Goal: Information Seeking & Learning: Check status

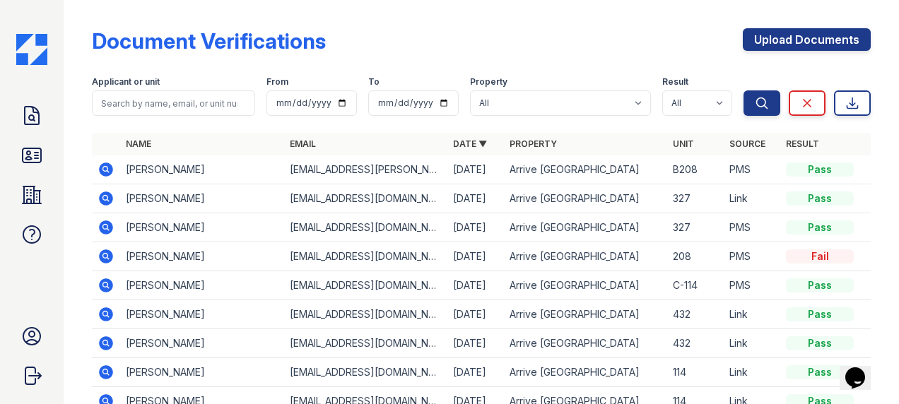
drag, startPoint x: 37, startPoint y: 110, endPoint x: 49, endPoint y: 126, distance: 20.2
click at [37, 110] on icon at bounding box center [32, 116] width 14 height 18
click at [105, 165] on icon at bounding box center [106, 169] width 14 height 14
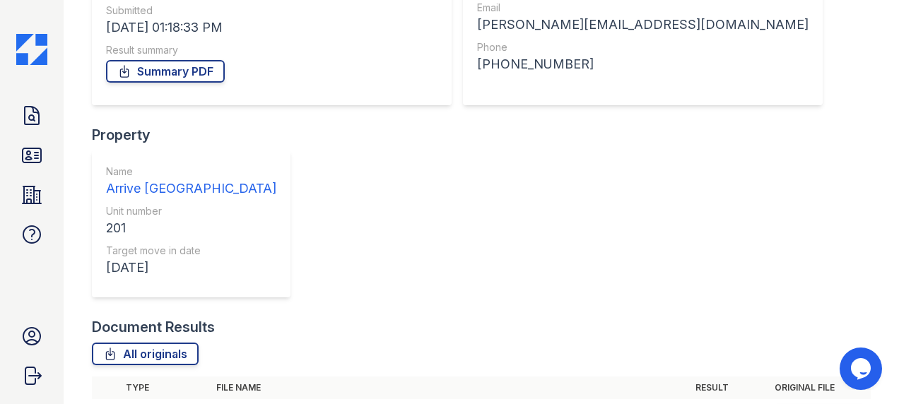
scroll to position [225, 0]
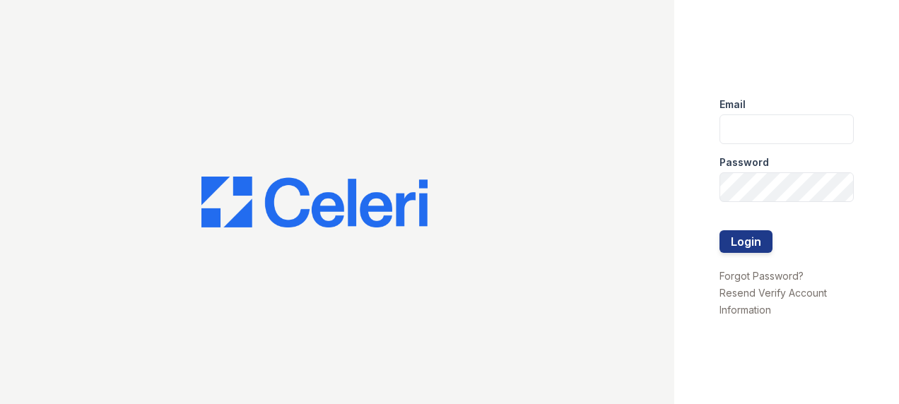
type input "[EMAIL_ADDRESS][DOMAIN_NAME]"
click at [745, 255] on div at bounding box center [786, 260] width 134 height 14
click at [747, 224] on div at bounding box center [786, 216] width 134 height 28
click at [752, 242] on button "Login" at bounding box center [745, 241] width 53 height 23
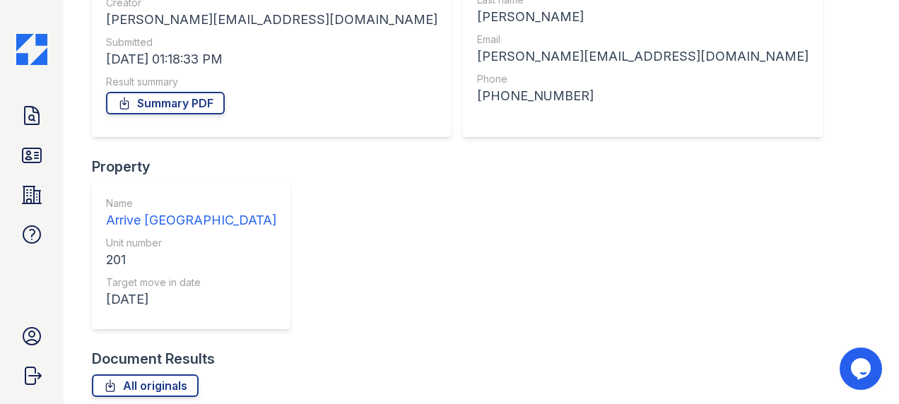
scroll to position [212, 0]
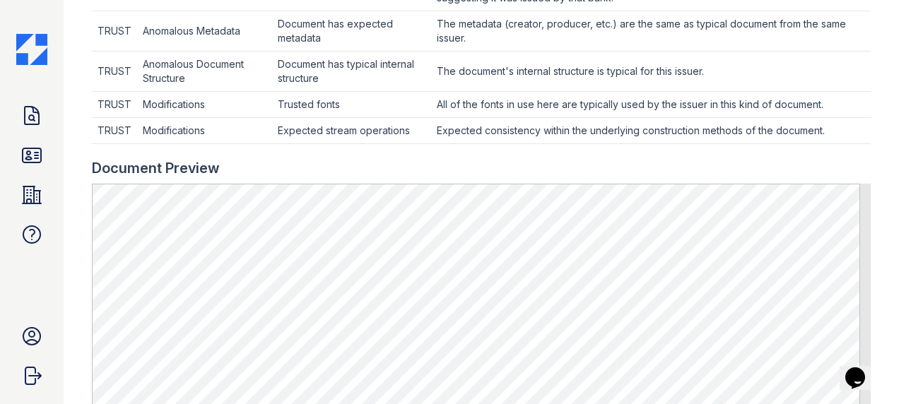
scroll to position [565, 0]
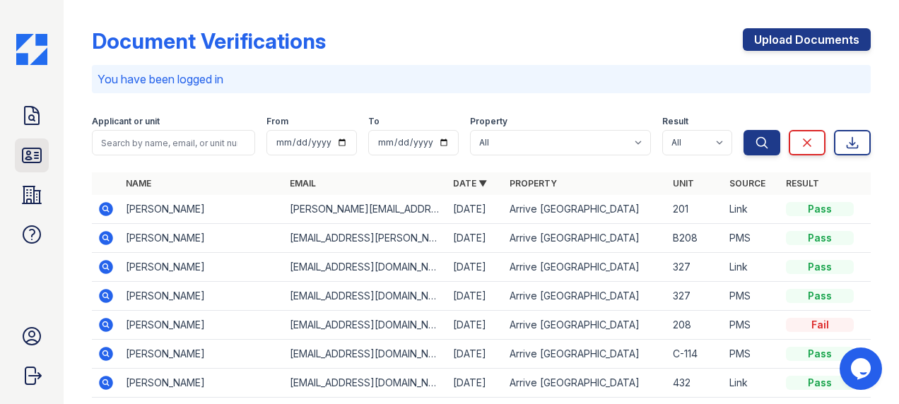
click at [40, 144] on icon at bounding box center [31, 155] width 23 height 23
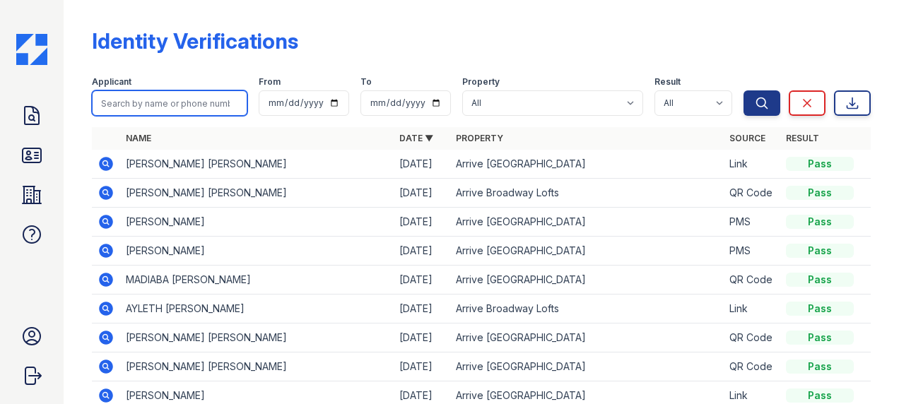
click at [179, 97] on input "search" at bounding box center [169, 102] width 155 height 25
type input "[PERSON_NAME]"
click at [743, 90] on button "Search" at bounding box center [761, 102] width 37 height 25
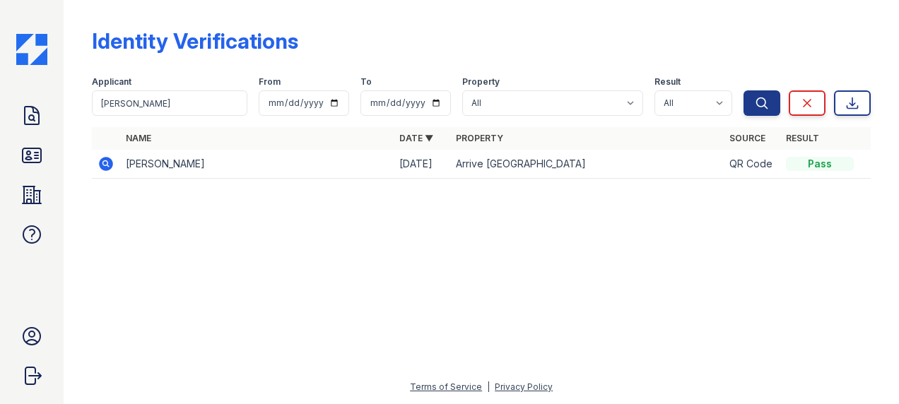
click at [107, 161] on icon at bounding box center [105, 163] width 17 height 17
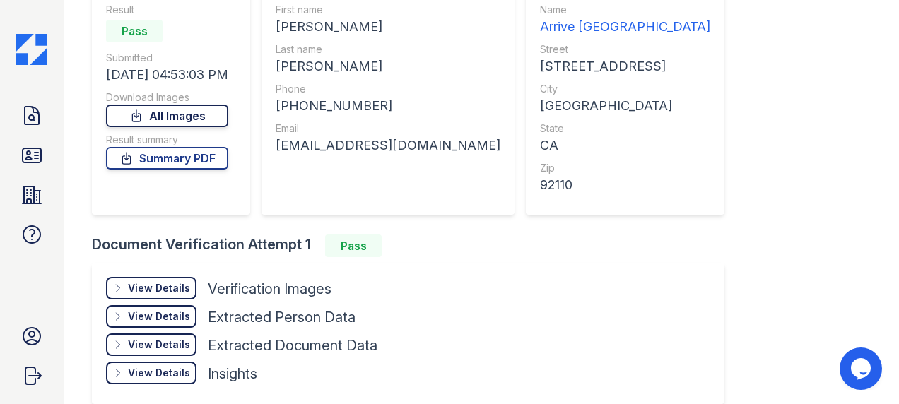
scroll to position [209, 0]
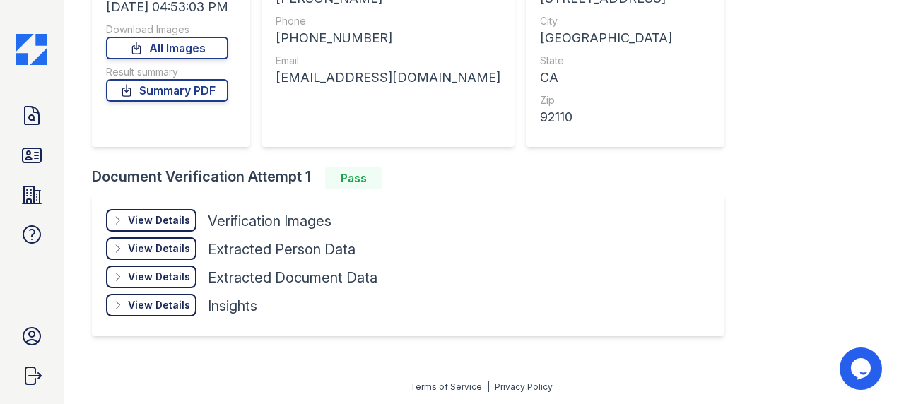
click at [155, 219] on div "View Details" at bounding box center [159, 220] width 62 height 14
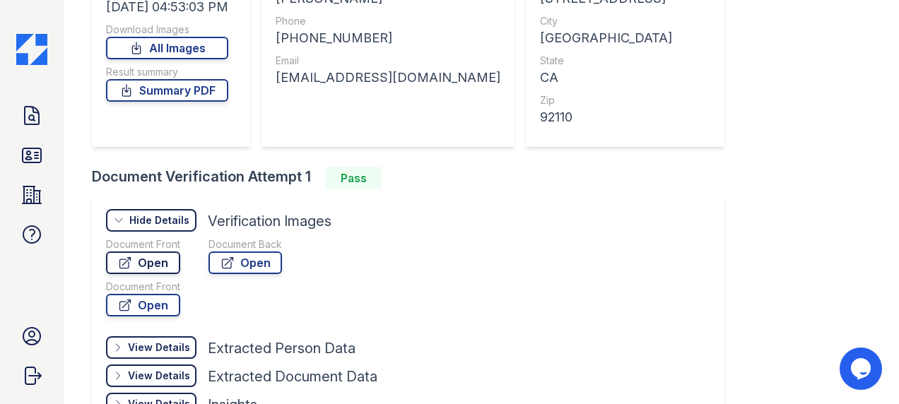
click at [157, 263] on link "Open" at bounding box center [143, 263] width 74 height 23
click at [203, 96] on link "Summary PDF" at bounding box center [167, 90] width 122 height 23
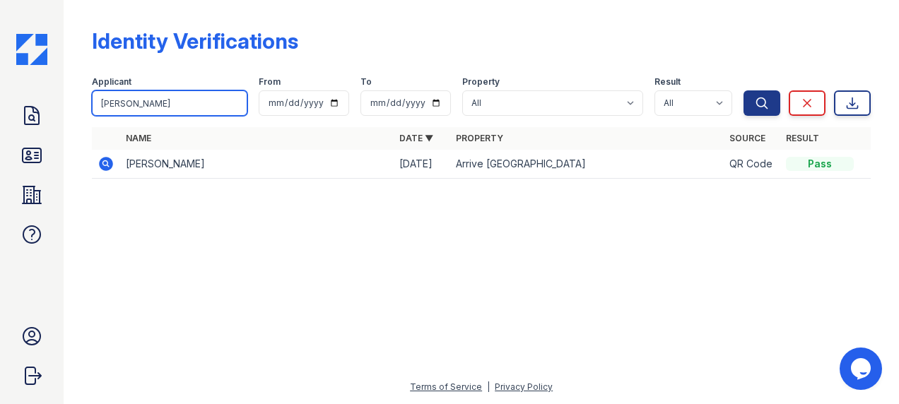
drag, startPoint x: 150, startPoint y: 104, endPoint x: 65, endPoint y: 97, distance: 85.0
click at [66, 99] on div "Identity Verifications Filter Applicant [PERSON_NAME] From To Property All Arri…" at bounding box center [481, 202] width 835 height 404
type input "[PERSON_NAME]"
click at [743, 90] on button "Search" at bounding box center [761, 102] width 37 height 25
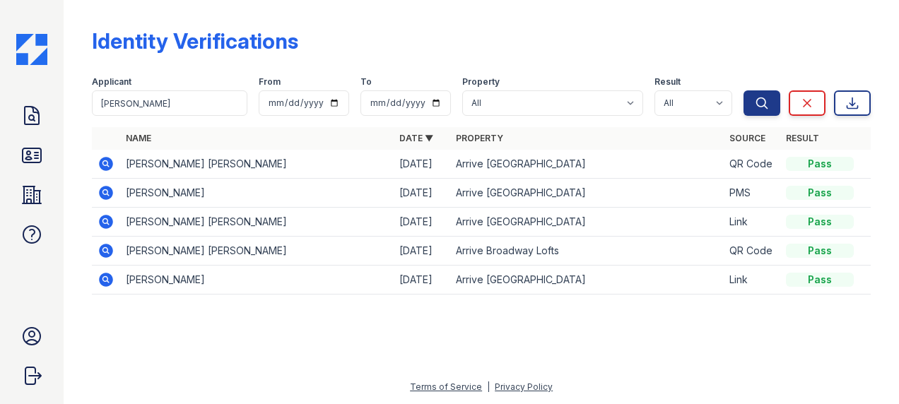
click at [103, 216] on icon at bounding box center [106, 222] width 14 height 14
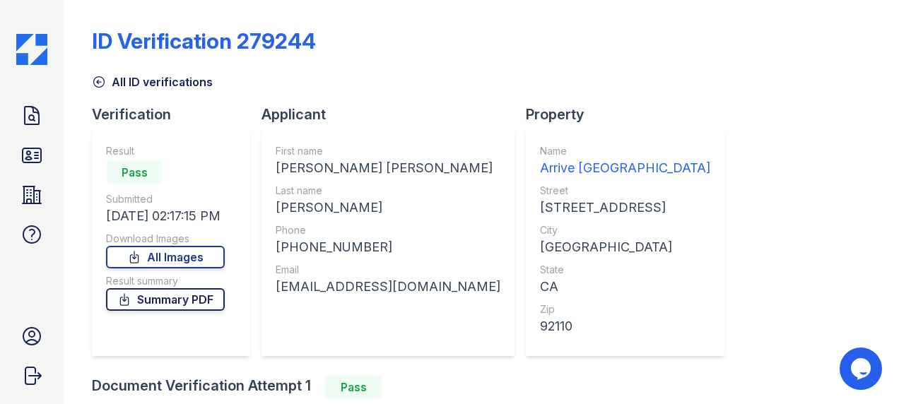
click at [170, 300] on link "Summary PDF" at bounding box center [165, 299] width 119 height 23
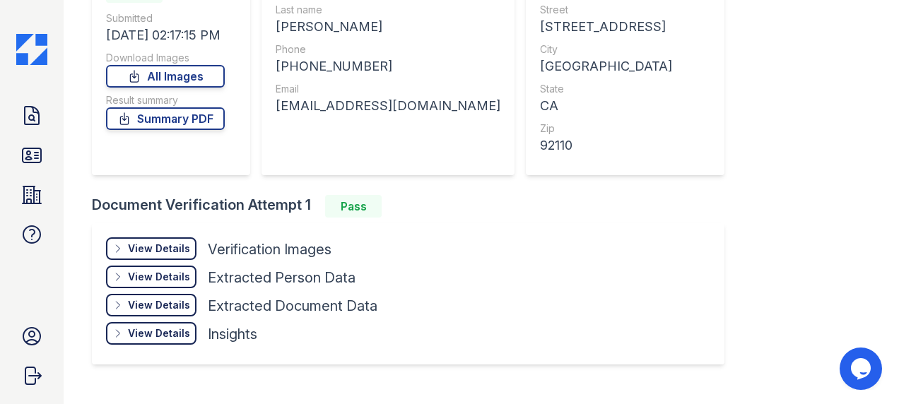
scroll to position [209, 0]
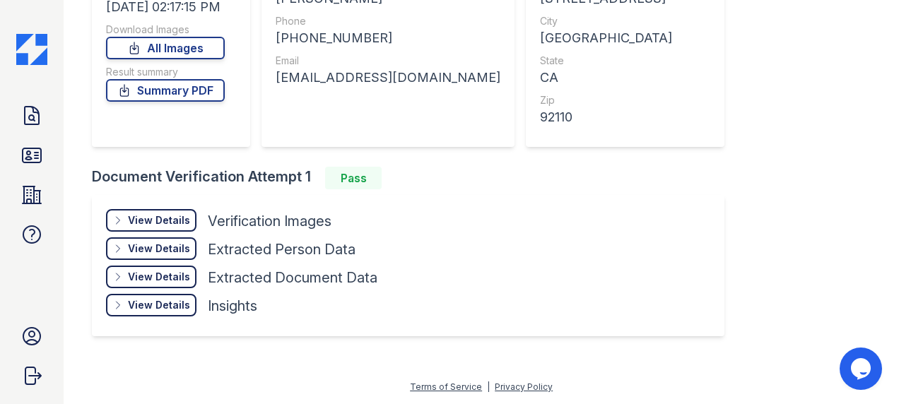
click at [143, 225] on div "View Details" at bounding box center [159, 220] width 62 height 14
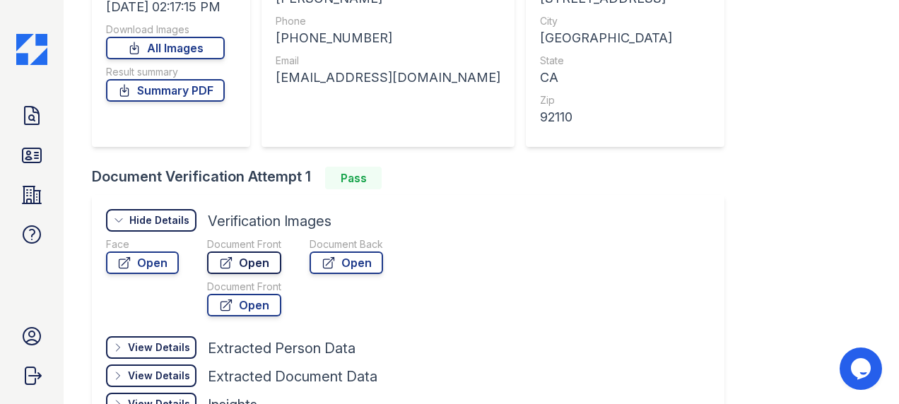
click at [229, 267] on icon at bounding box center [226, 263] width 14 height 14
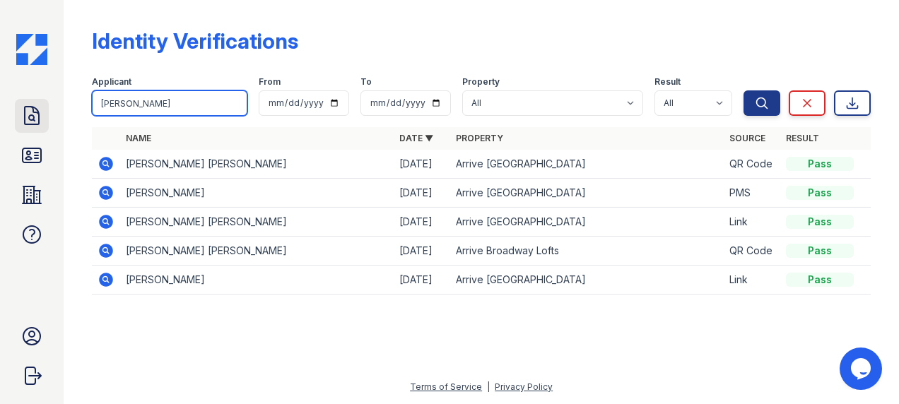
drag, startPoint x: 138, startPoint y: 99, endPoint x: 25, endPoint y: 113, distance: 113.2
click at [27, 114] on div "Doc Verifications ID Verifications Properties FAQ [PERSON_NAME] Trinity Propert…" at bounding box center [449, 202] width 899 height 404
type input "blake"
click at [743, 90] on button "Search" at bounding box center [761, 102] width 37 height 25
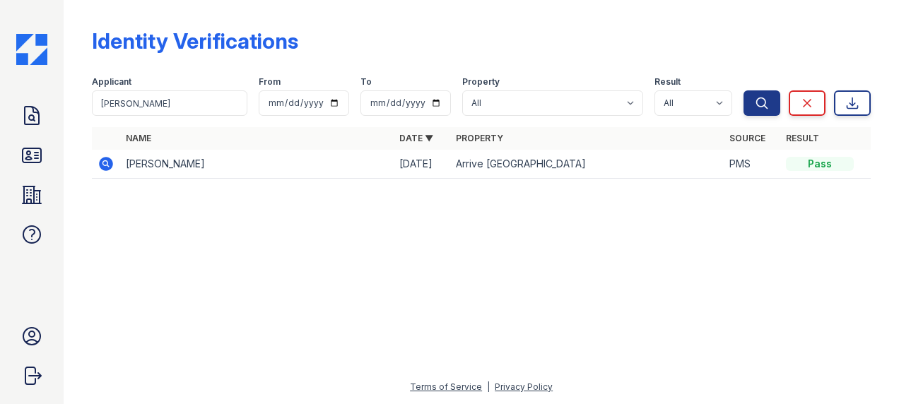
click at [101, 164] on icon at bounding box center [106, 164] width 14 height 14
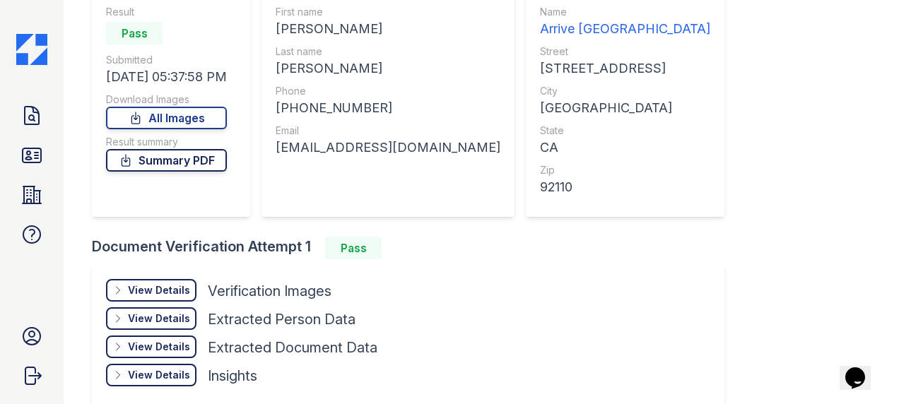
scroll to position [209, 0]
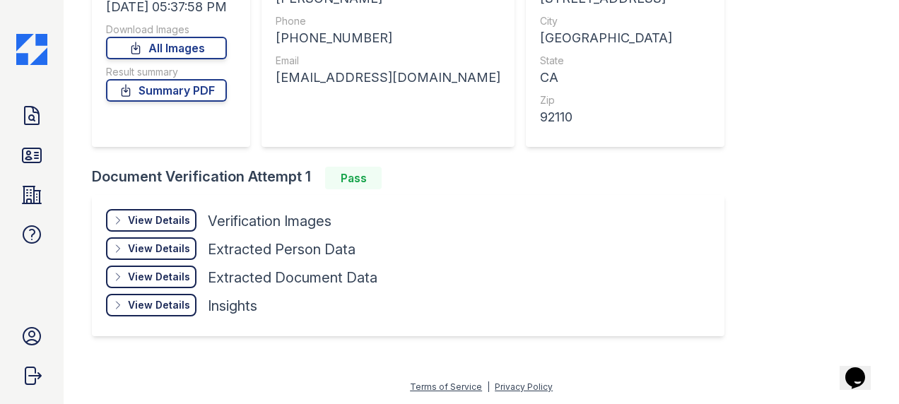
click at [155, 218] on div "View Details" at bounding box center [159, 220] width 62 height 14
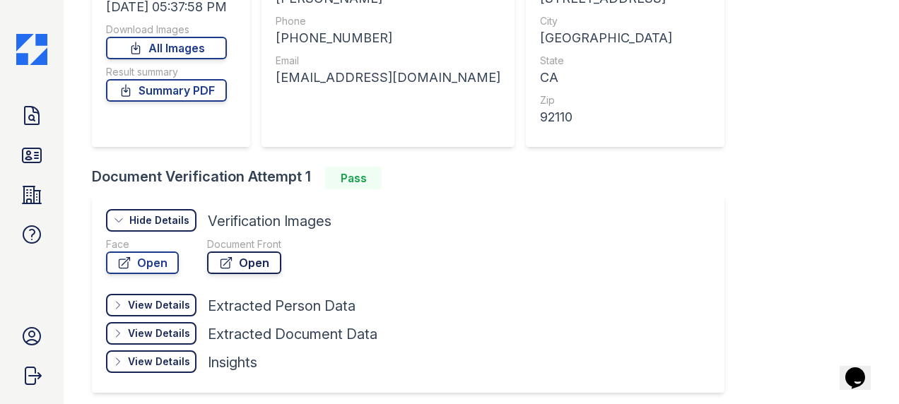
click at [261, 264] on link "Open" at bounding box center [244, 263] width 74 height 23
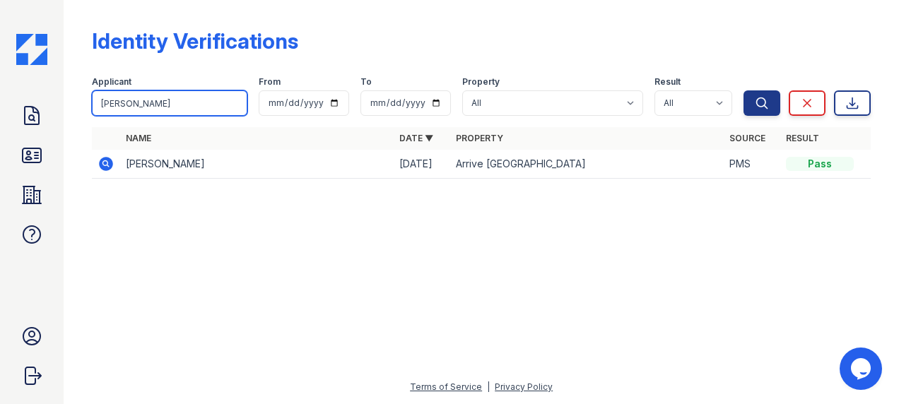
drag, startPoint x: 134, startPoint y: 106, endPoint x: 90, endPoint y: 114, distance: 43.8
click at [91, 102] on div "Identity Verifications Filter Applicant [PERSON_NAME] From To Property All Arri…" at bounding box center [481, 107] width 790 height 215
type input "HUNTER"
click at [743, 90] on button "Search" at bounding box center [761, 102] width 37 height 25
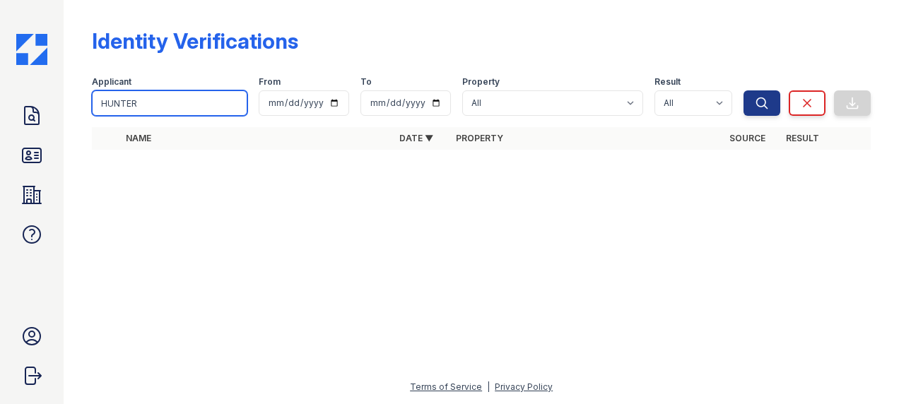
drag, startPoint x: 136, startPoint y: 99, endPoint x: 61, endPoint y: 100, distance: 74.9
click at [62, 100] on div "Doc Verifications ID Verifications Properties FAQ Ashley Cosman Trinity Propert…" at bounding box center [449, 202] width 899 height 404
type input "ANKIT"
click at [743, 90] on button "Search" at bounding box center [761, 102] width 37 height 25
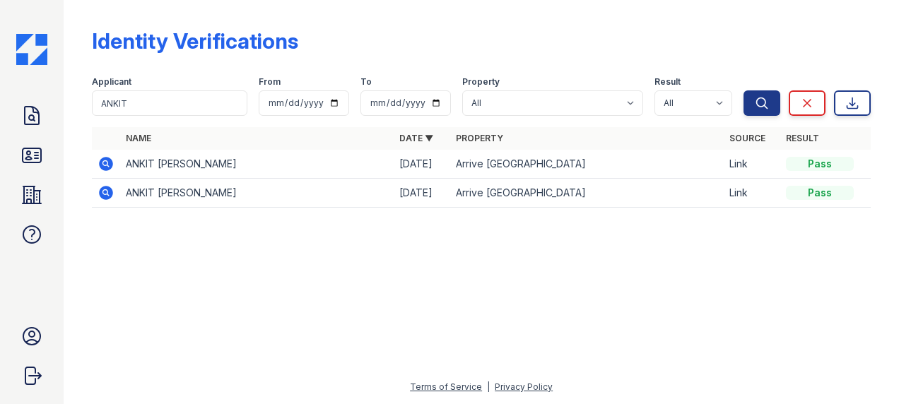
click at [105, 165] on icon at bounding box center [105, 163] width 17 height 17
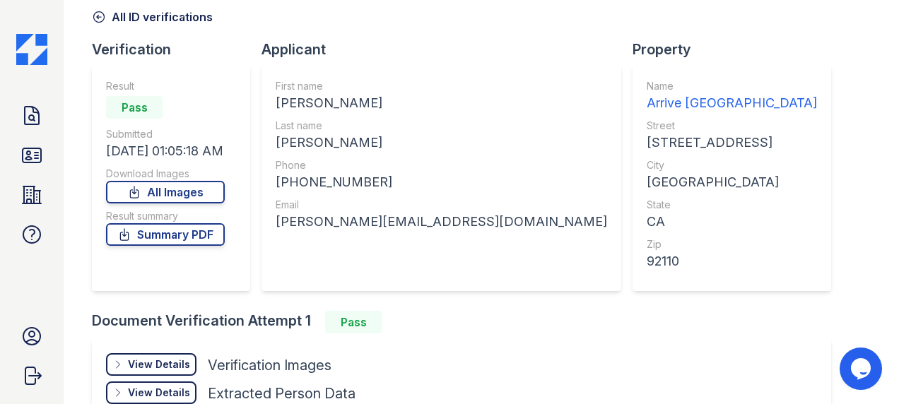
scroll to position [141, 0]
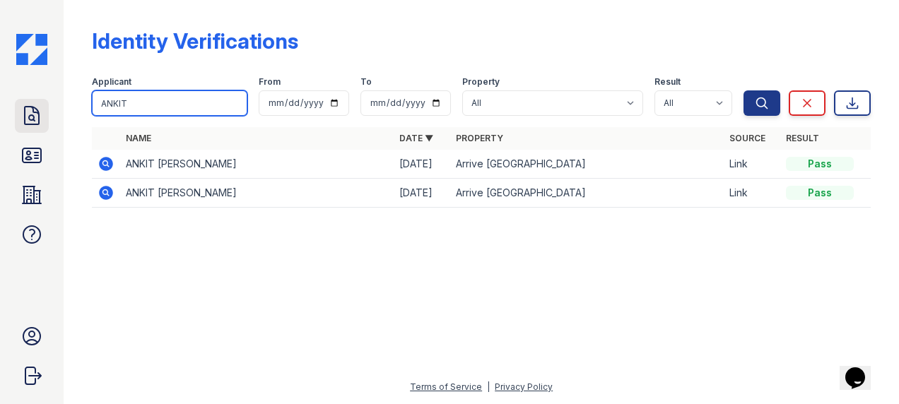
drag, startPoint x: 137, startPoint y: 100, endPoint x: 47, endPoint y: 97, distance: 90.5
click at [47, 99] on div "Doc Verifications ID Verifications Properties FAQ Ashley Cosman Trinity Propert…" at bounding box center [449, 202] width 899 height 404
click at [28, 108] on icon at bounding box center [31, 116] width 23 height 23
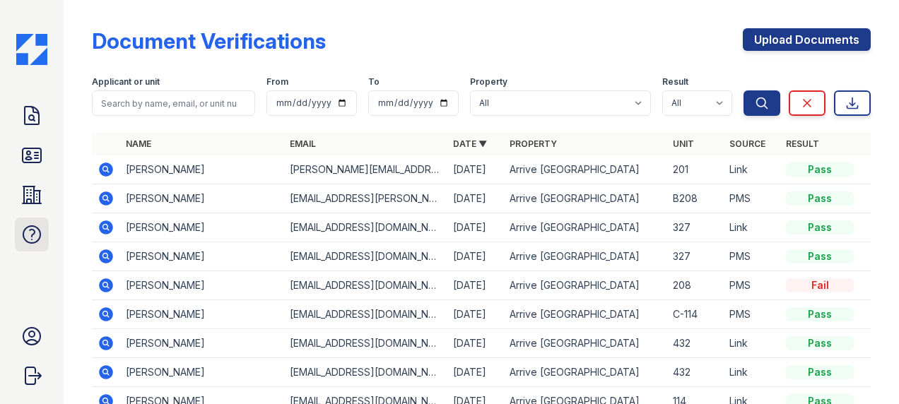
click at [35, 236] on icon at bounding box center [31, 234] width 23 height 23
click at [35, 188] on icon at bounding box center [31, 195] width 23 height 23
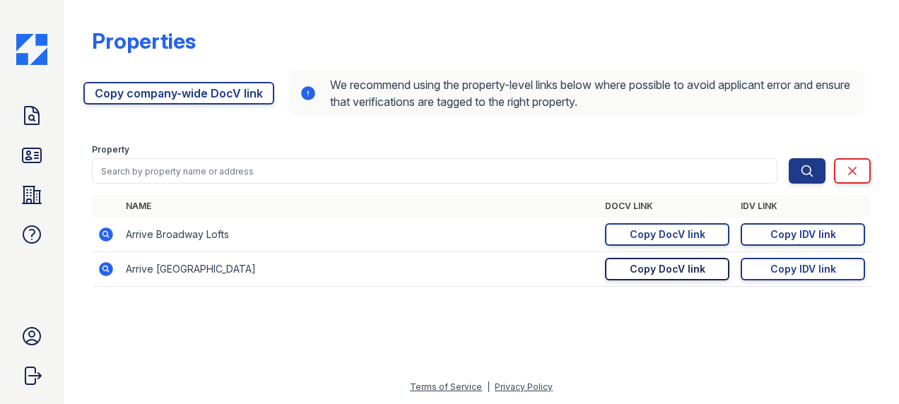
click at [684, 273] on div "Copy DocV link" at bounding box center [668, 269] width 76 height 14
click at [42, 110] on icon at bounding box center [31, 116] width 23 height 23
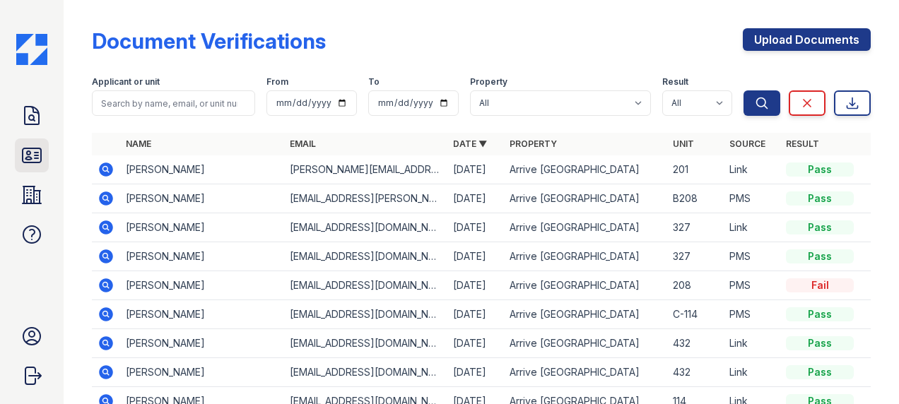
click at [39, 160] on icon at bounding box center [31, 155] width 23 height 23
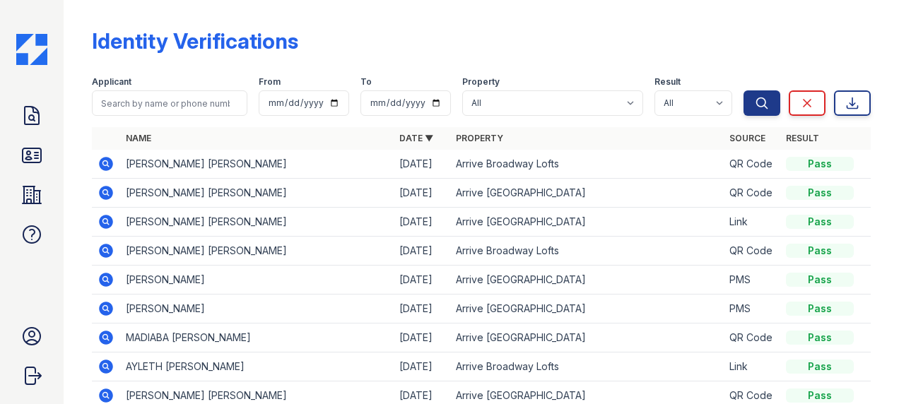
click at [106, 225] on icon at bounding box center [106, 222] width 14 height 14
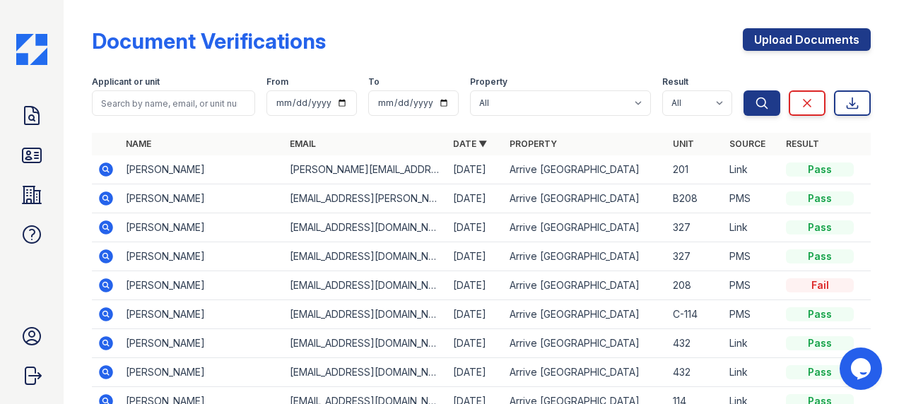
click at [103, 165] on icon at bounding box center [105, 169] width 17 height 17
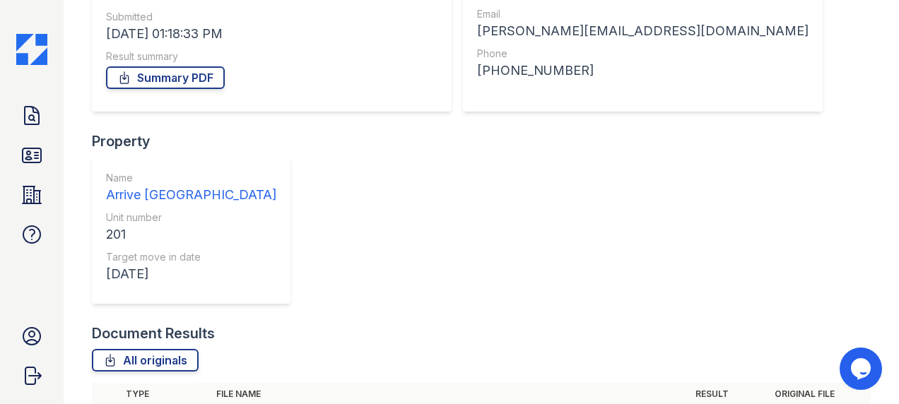
scroll to position [225, 0]
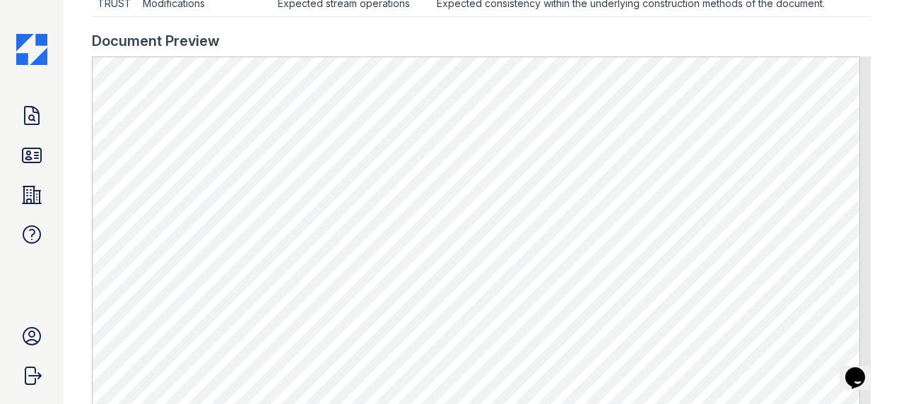
scroll to position [777, 0]
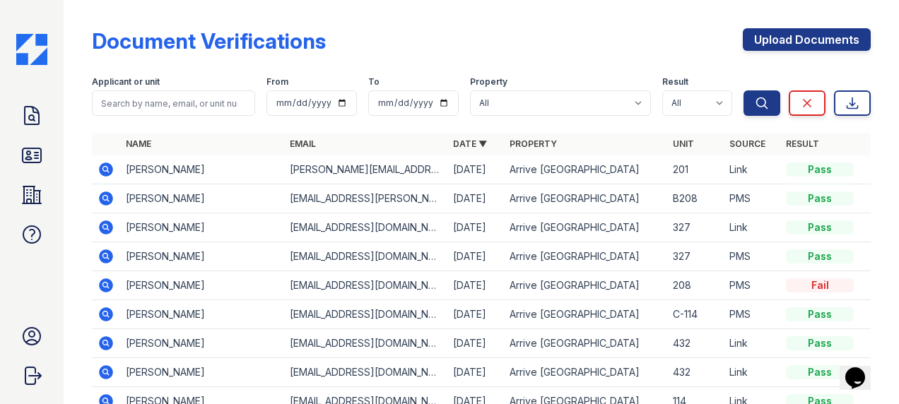
click at [105, 201] on icon at bounding box center [106, 198] width 14 height 14
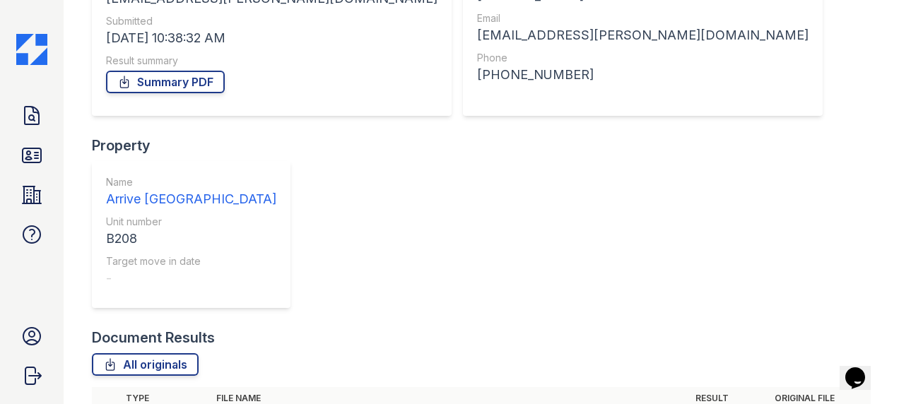
scroll to position [225, 0]
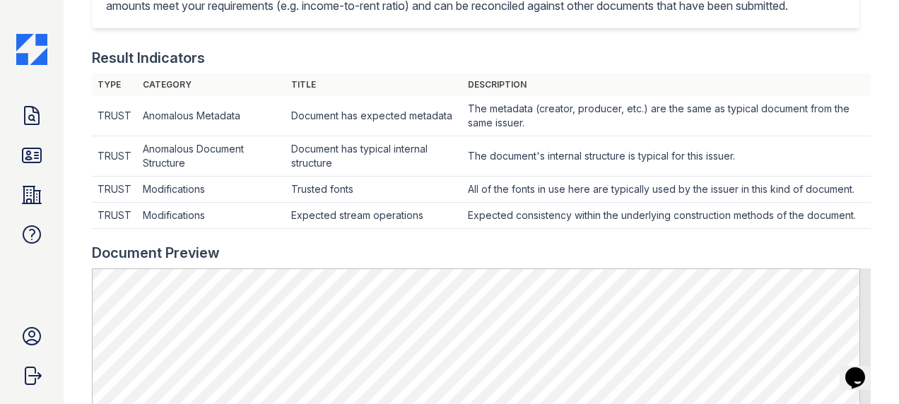
scroll to position [259, 0]
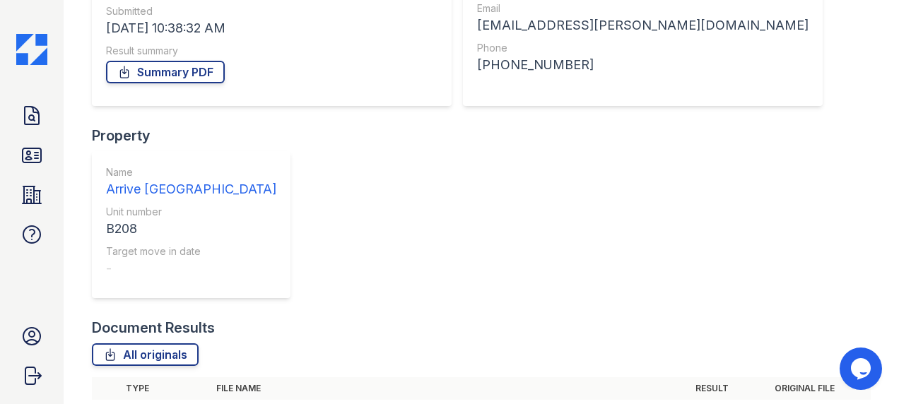
scroll to position [225, 0]
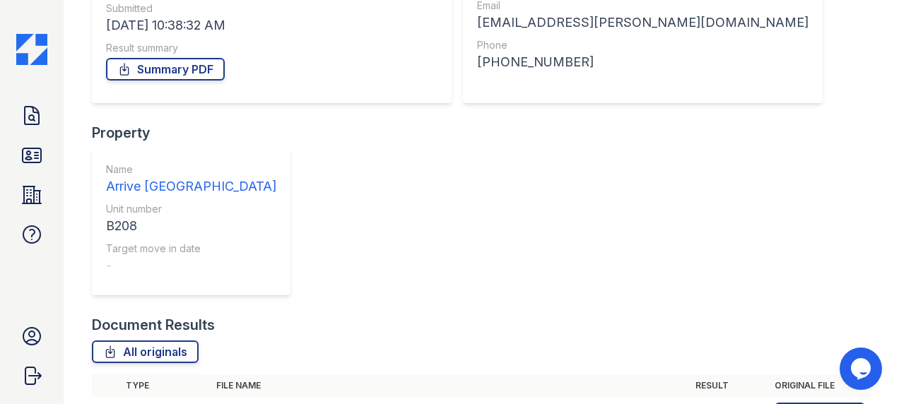
drag, startPoint x: 111, startPoint y: 220, endPoint x: 145, endPoint y: 225, distance: 34.3
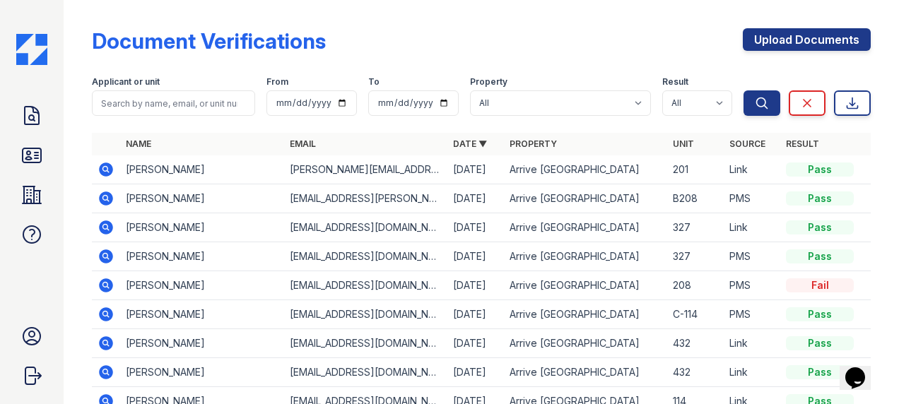
drag, startPoint x: 36, startPoint y: 117, endPoint x: 96, endPoint y: 144, distance: 66.1
click at [36, 117] on icon at bounding box center [31, 116] width 23 height 23
click at [24, 149] on icon at bounding box center [32, 155] width 18 height 14
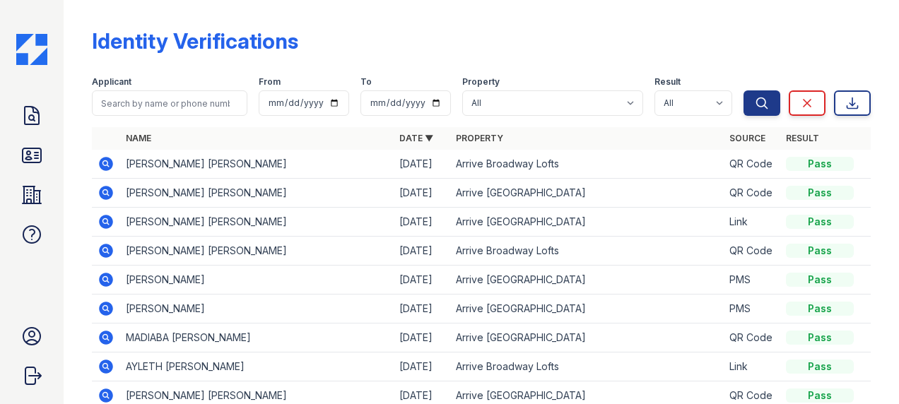
click at [110, 189] on icon at bounding box center [106, 193] width 14 height 14
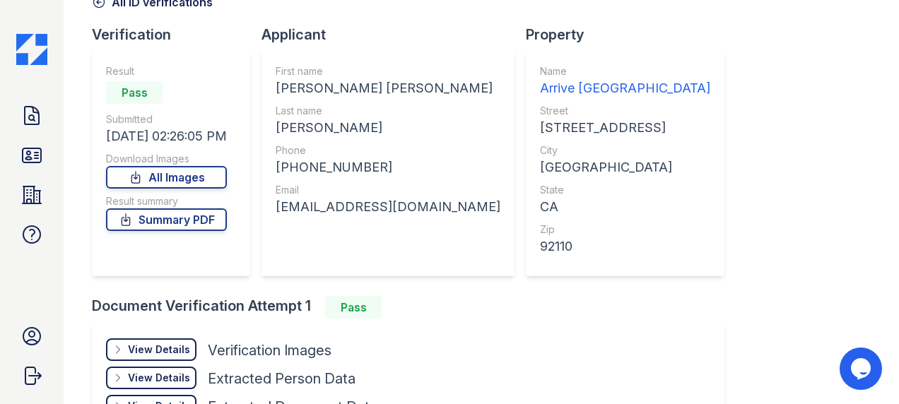
scroll to position [209, 0]
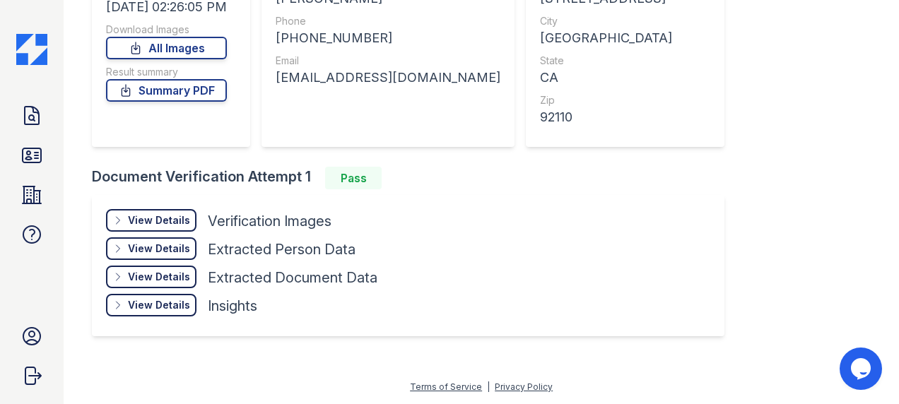
click at [166, 223] on div "View Details" at bounding box center [159, 220] width 62 height 14
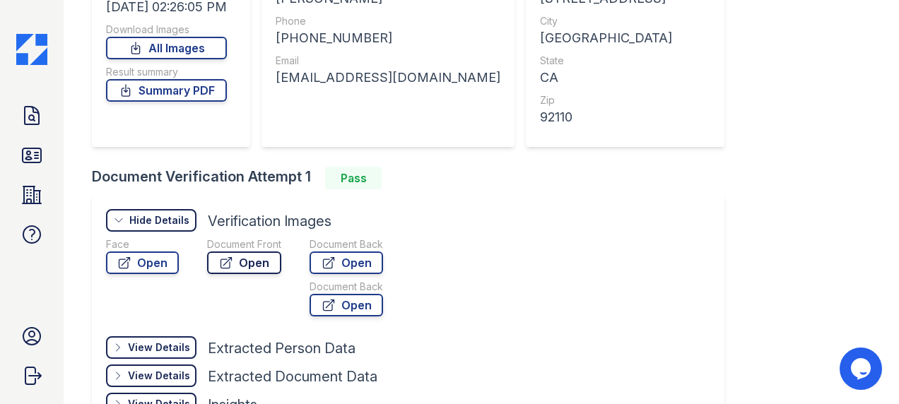
click at [222, 263] on icon at bounding box center [226, 263] width 14 height 14
click at [148, 256] on link "Open" at bounding box center [142, 263] width 73 height 23
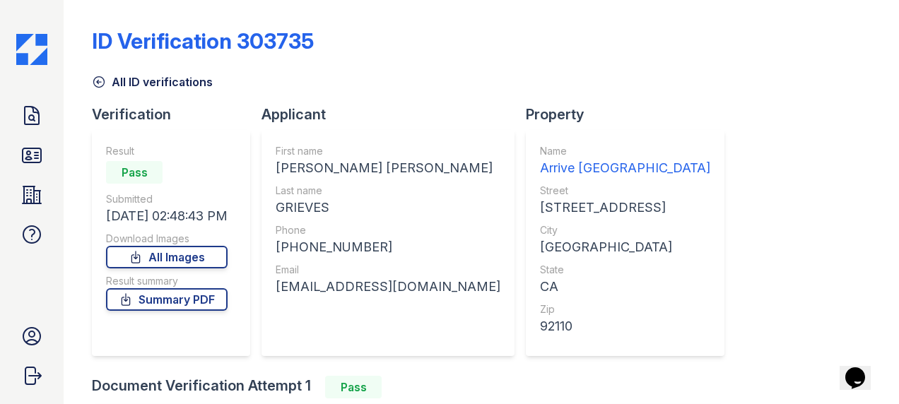
scroll to position [141, 0]
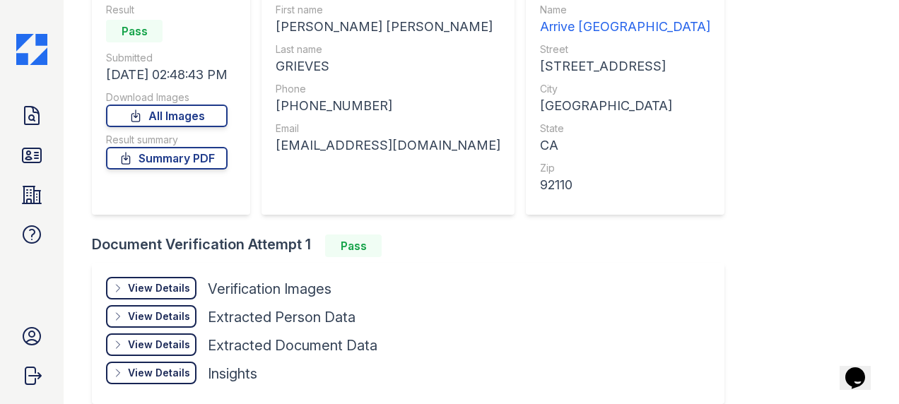
click at [170, 275] on div "View Details Details Hide Details Details Verification Images Document Front Op…" at bounding box center [408, 333] width 632 height 141
click at [171, 286] on div "View Details" at bounding box center [159, 288] width 62 height 14
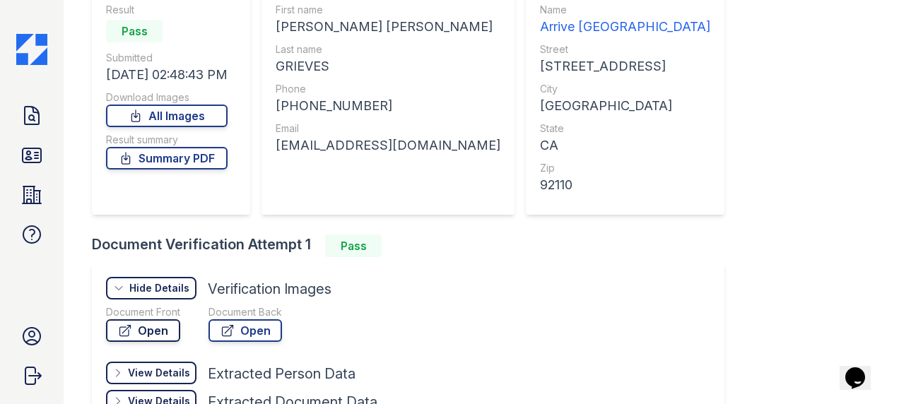
click at [147, 325] on link "Open" at bounding box center [143, 330] width 74 height 23
click at [31, 113] on icon at bounding box center [31, 116] width 23 height 23
